Goal: Transaction & Acquisition: Purchase product/service

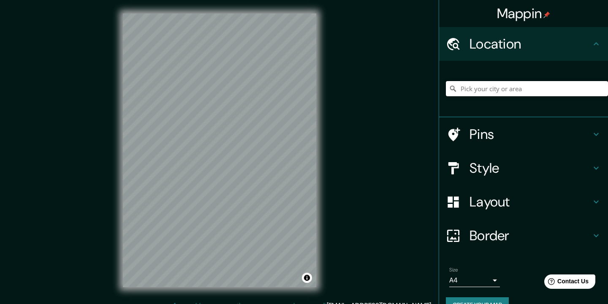
click at [486, 88] on input "Pick your city or area" at bounding box center [527, 88] width 162 height 15
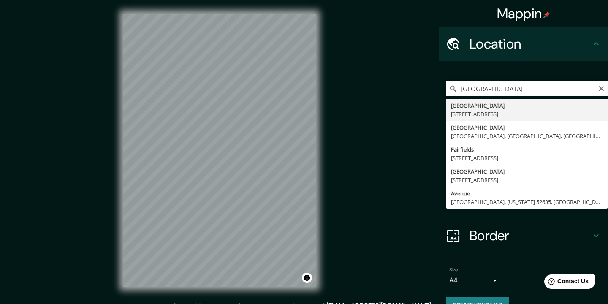
drag, startPoint x: 506, startPoint y: 103, endPoint x: 485, endPoint y: 110, distance: 22.6
type input "[STREET_ADDRESS]"
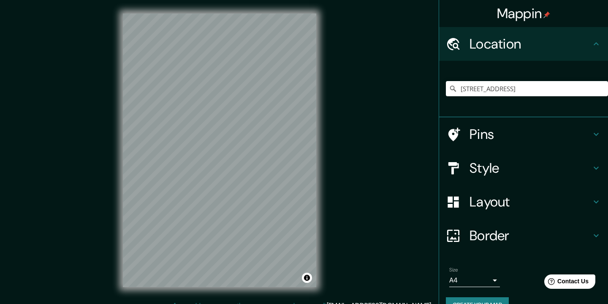
click at [533, 174] on h4 "Style" at bounding box center [531, 168] width 122 height 17
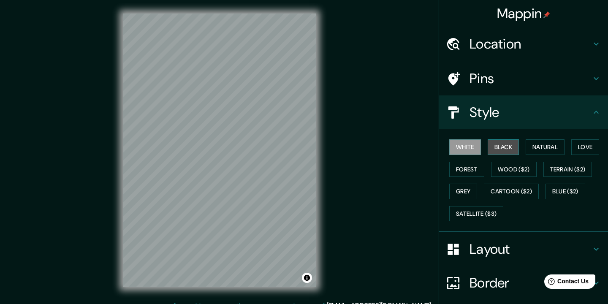
click at [513, 150] on button "Black" at bounding box center [504, 147] width 32 height 16
click at [458, 146] on button "White" at bounding box center [465, 147] width 32 height 16
click at [534, 246] on h4 "Layout" at bounding box center [531, 249] width 122 height 17
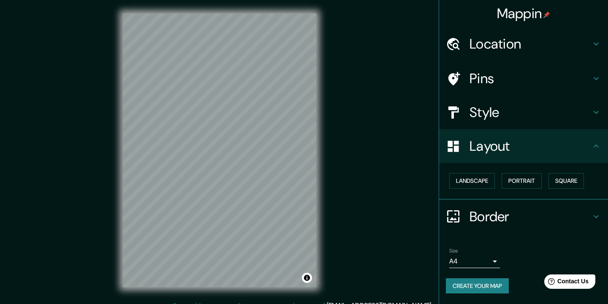
click at [531, 37] on h4 "Location" at bounding box center [531, 43] width 122 height 17
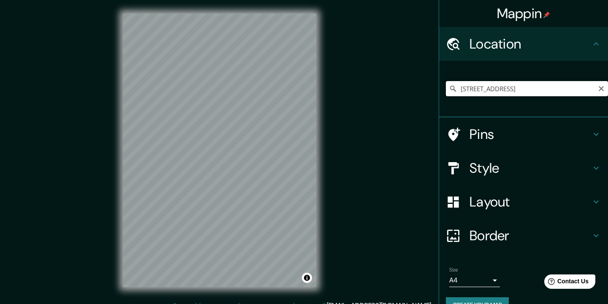
click at [592, 90] on input "[STREET_ADDRESS]" at bounding box center [527, 88] width 162 height 15
click at [483, 92] on input "Pick your city or area" at bounding box center [527, 88] width 162 height 15
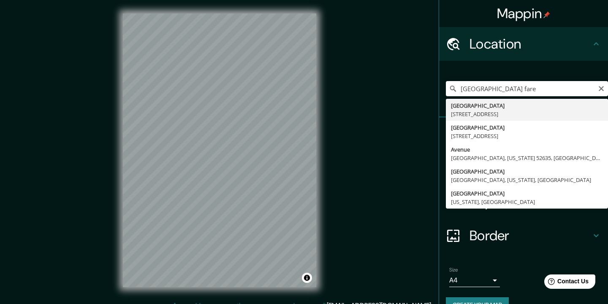
type input "[STREET_ADDRESS]"
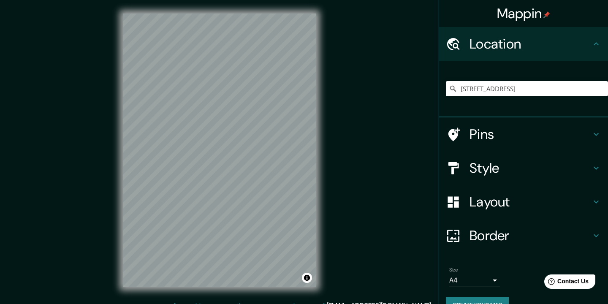
click at [560, 137] on h4 "Pins" at bounding box center [531, 134] width 122 height 17
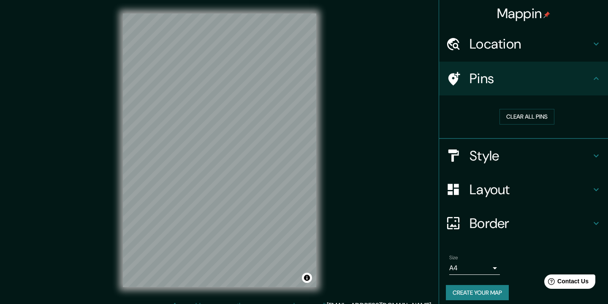
click at [491, 77] on h4 "Pins" at bounding box center [531, 78] width 122 height 17
click at [508, 42] on h4 "Location" at bounding box center [531, 43] width 122 height 17
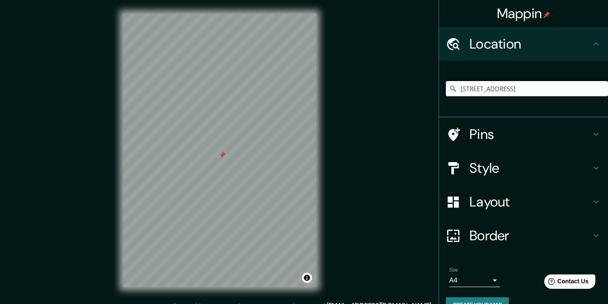
click at [577, 164] on h4 "Style" at bounding box center [531, 168] width 122 height 17
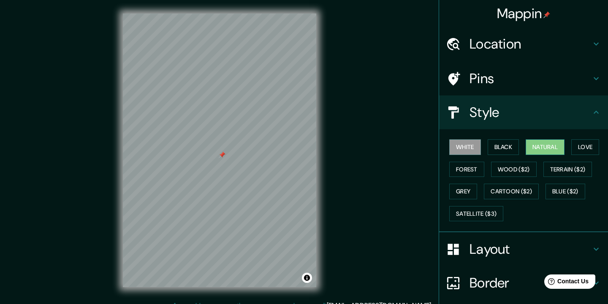
click at [563, 146] on button "Natural" at bounding box center [545, 147] width 39 height 16
click at [526, 78] on h4 "Pins" at bounding box center [531, 78] width 122 height 17
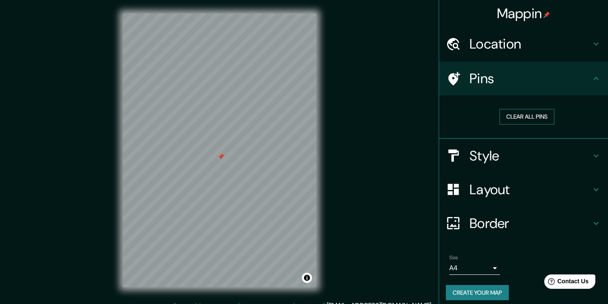
click at [522, 114] on button "Clear all pins" at bounding box center [527, 117] width 55 height 16
